Goal: Find specific page/section: Find specific page/section

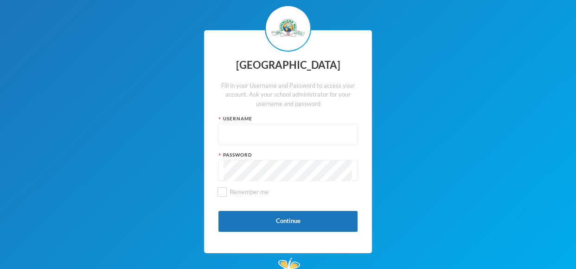
click at [236, 135] on input "text" at bounding box center [288, 134] width 129 height 21
type input "glh25cs30"
click at [220, 189] on input "Remember me" at bounding box center [223, 192] width 10 height 10
checkbox input "true"
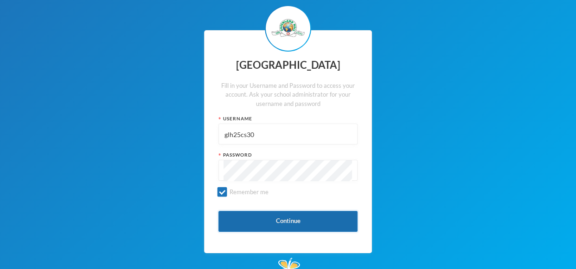
click at [250, 222] on button "Continue" at bounding box center [288, 221] width 139 height 21
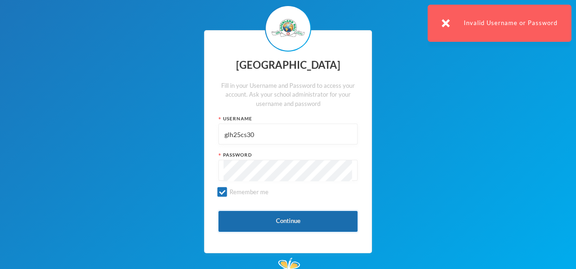
click at [255, 221] on button "Continue" at bounding box center [288, 221] width 139 height 21
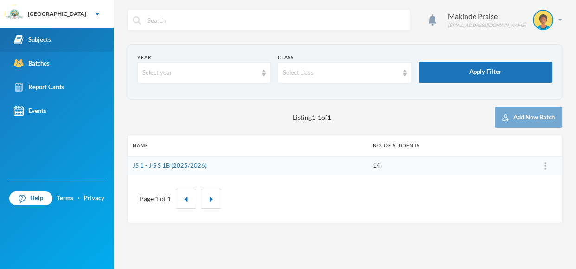
click at [65, 37] on link "Subjects" at bounding box center [57, 40] width 114 height 24
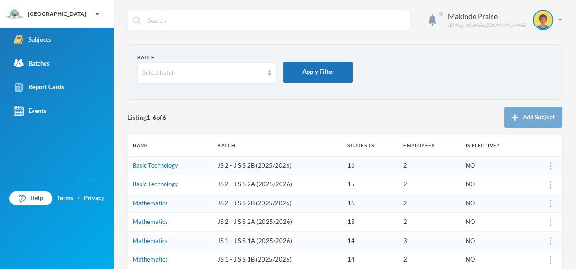
click at [455, 41] on div "Makinde Praise [EMAIL_ADDRESS][DOMAIN_NAME]" at bounding box center [345, 26] width 435 height 35
